Goal: Information Seeking & Learning: Compare options

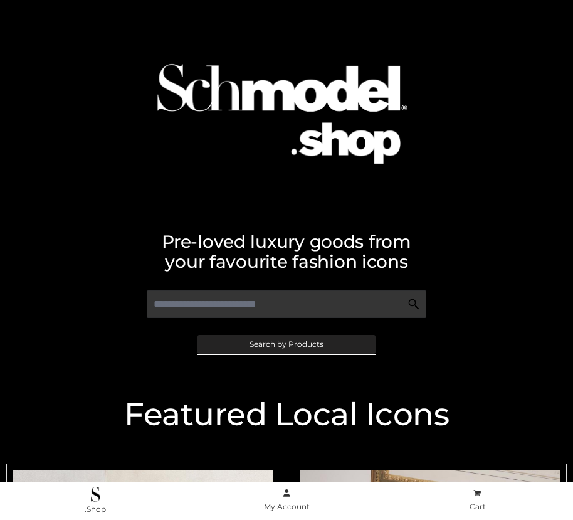
click at [286, 344] on span "Search by Products" at bounding box center [287, 345] width 74 height 8
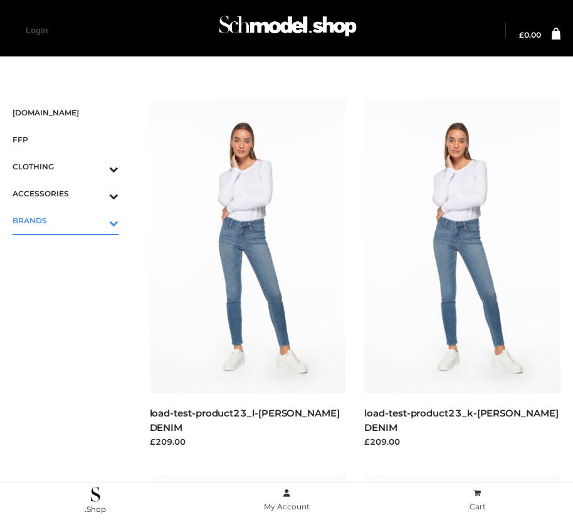
click at [96, 220] on icon "Toggle Submenu" at bounding box center [48, 223] width 141 height 14
click at [72, 274] on span "PARKERSMITH" at bounding box center [71, 274] width 93 height 14
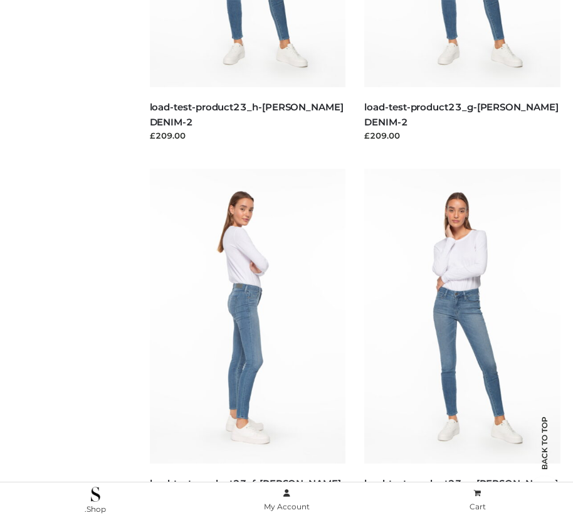
click at [247, 344] on img at bounding box center [248, 316] width 196 height 294
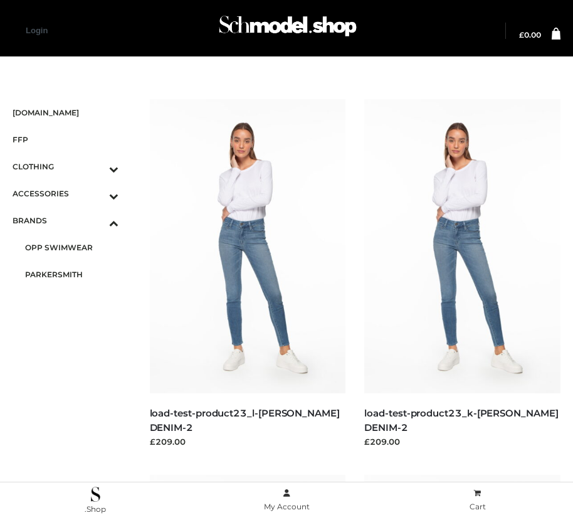
scroll to position [1809, 0]
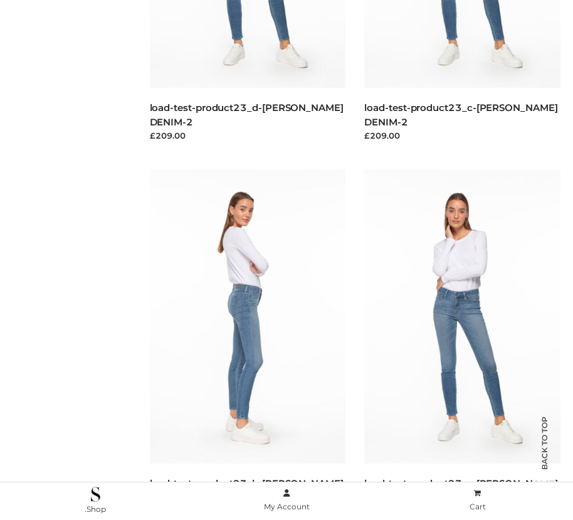
click at [247, 344] on img at bounding box center [248, 316] width 196 height 294
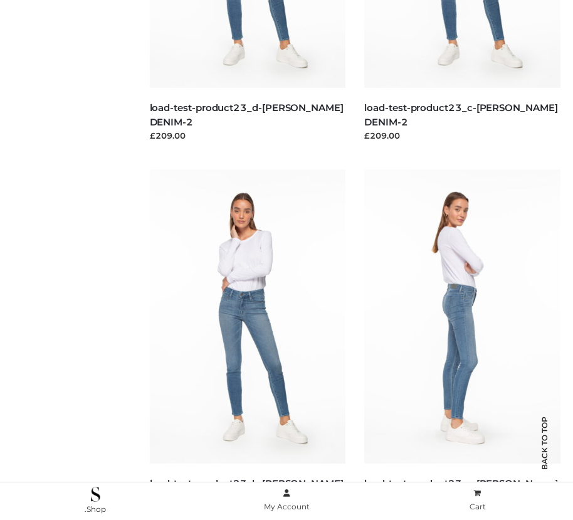
click at [462, 344] on img at bounding box center [462, 316] width 196 height 294
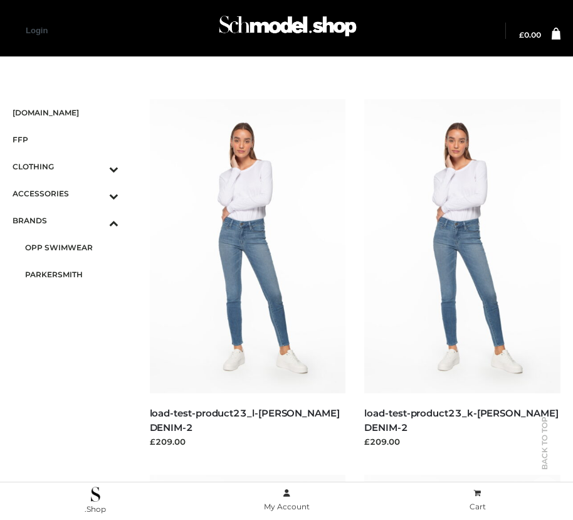
scroll to position [1058, 0]
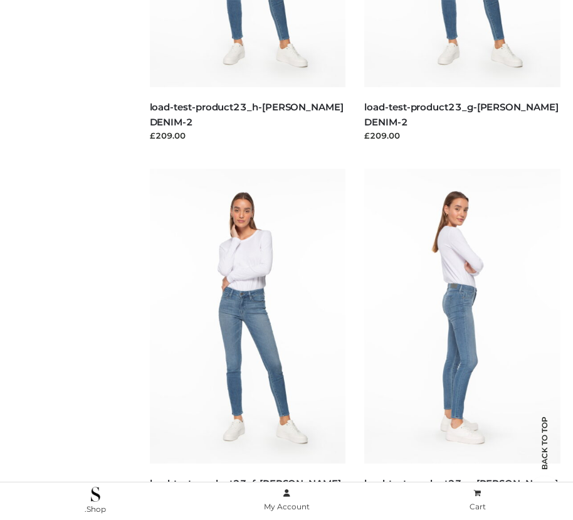
click at [462, 344] on img at bounding box center [462, 316] width 196 height 294
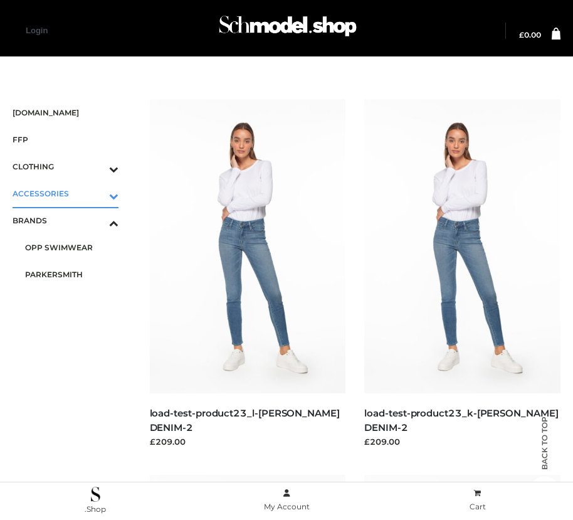
click at [96, 193] on icon "Toggle Submenu" at bounding box center [48, 196] width 141 height 14
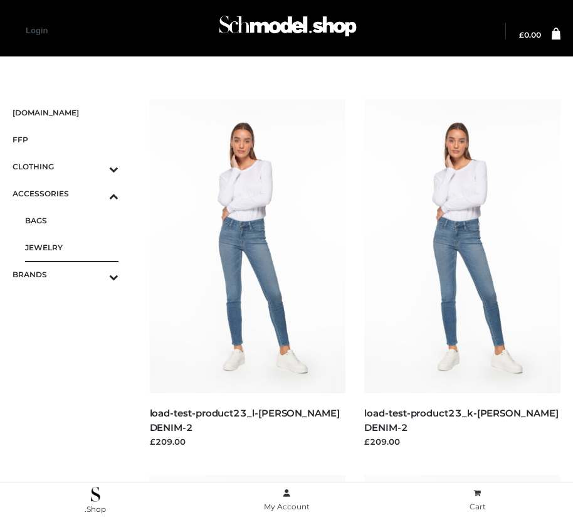
click at [72, 247] on span "JEWELRY" at bounding box center [71, 247] width 93 height 14
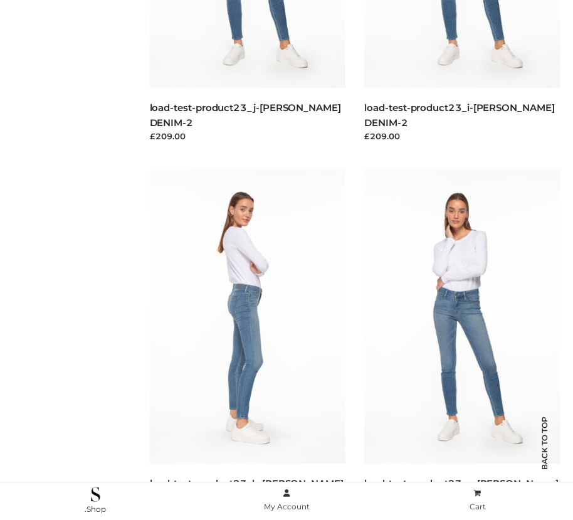
click at [247, 344] on img at bounding box center [248, 316] width 196 height 294
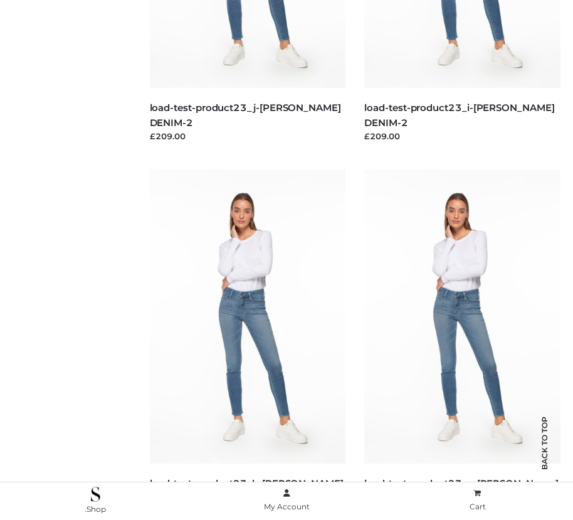
scroll to position [1058, 0]
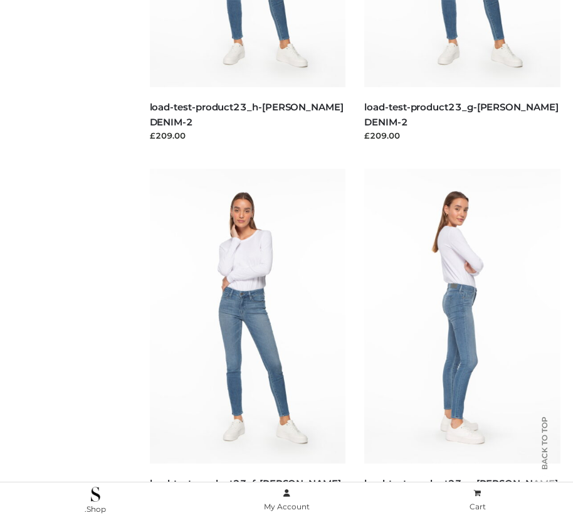
click at [462, 344] on img at bounding box center [462, 316] width 196 height 294
